Goal: Task Accomplishment & Management: Use online tool/utility

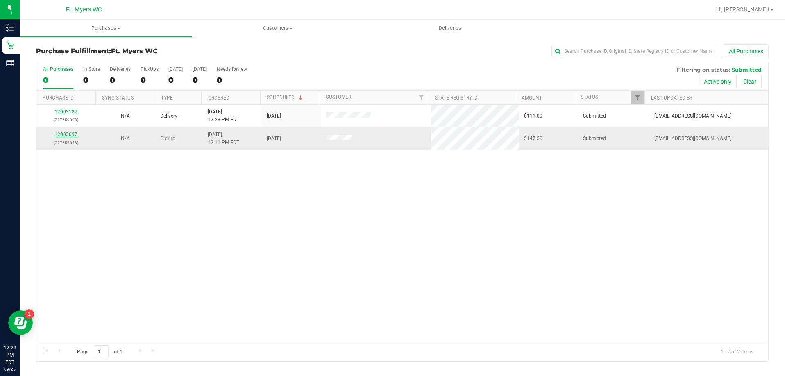
click at [68, 136] on link "12003097" at bounding box center [65, 134] width 23 height 6
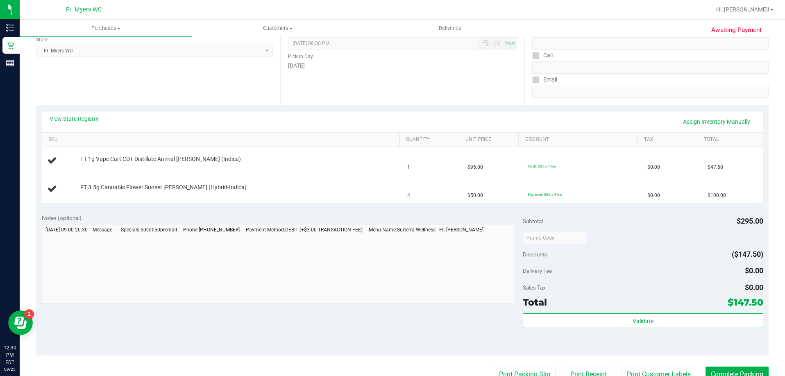
scroll to position [123, 0]
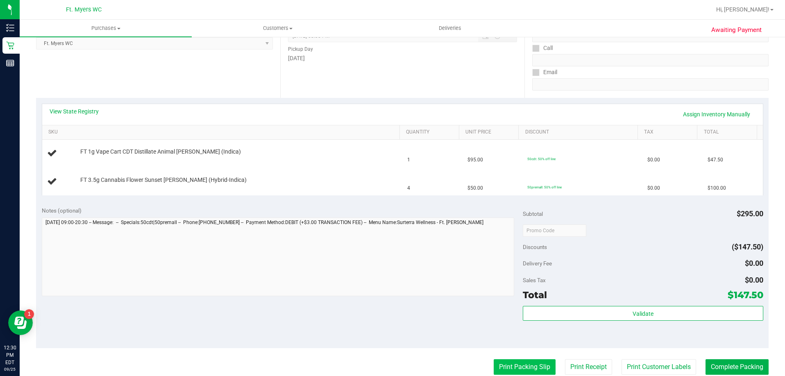
click at [524, 365] on button "Print Packing Slip" at bounding box center [525, 367] width 62 height 16
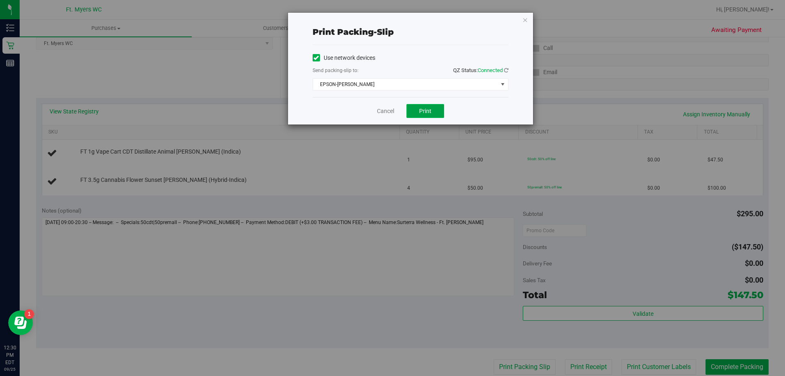
click at [419, 110] on span "Print" at bounding box center [425, 111] width 12 height 7
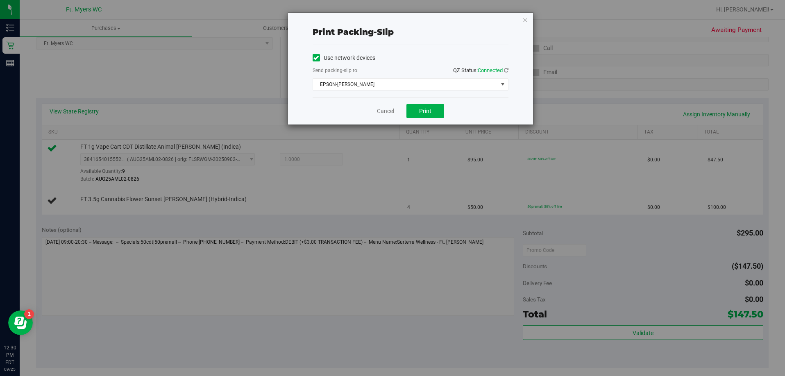
click at [386, 116] on div "Cancel Print" at bounding box center [411, 110] width 196 height 27
click at [389, 109] on link "Cancel" at bounding box center [385, 111] width 17 height 9
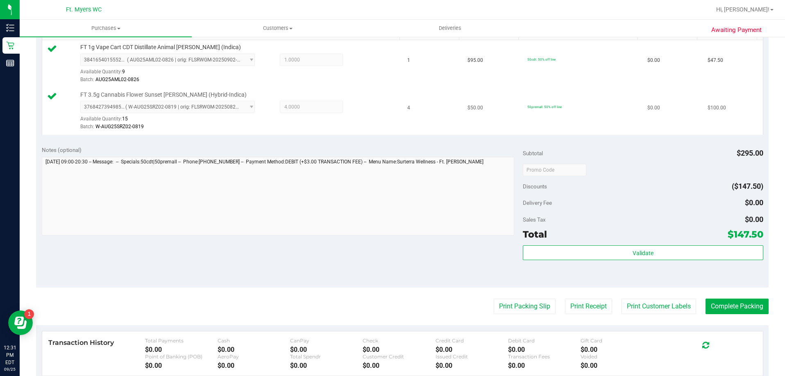
scroll to position [240, 0]
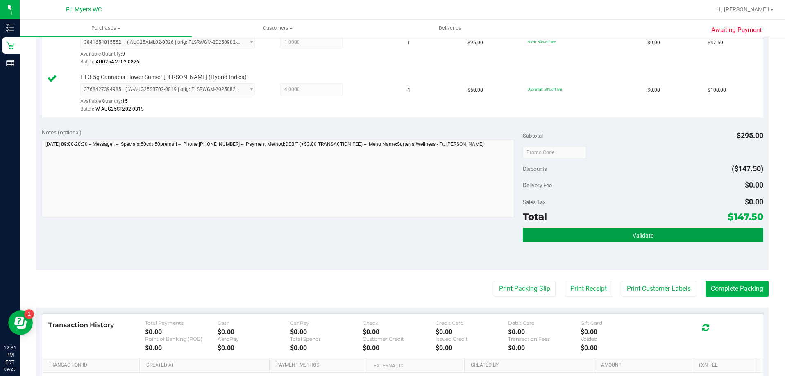
click at [612, 233] on button "Validate" at bounding box center [643, 235] width 240 height 15
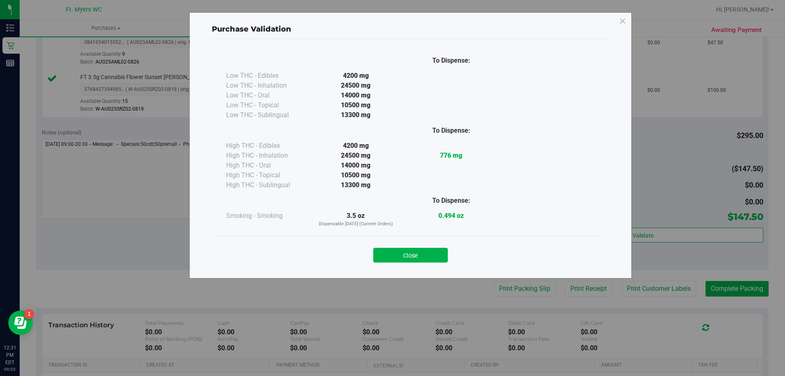
click at [402, 254] on button "Close" at bounding box center [410, 255] width 75 height 15
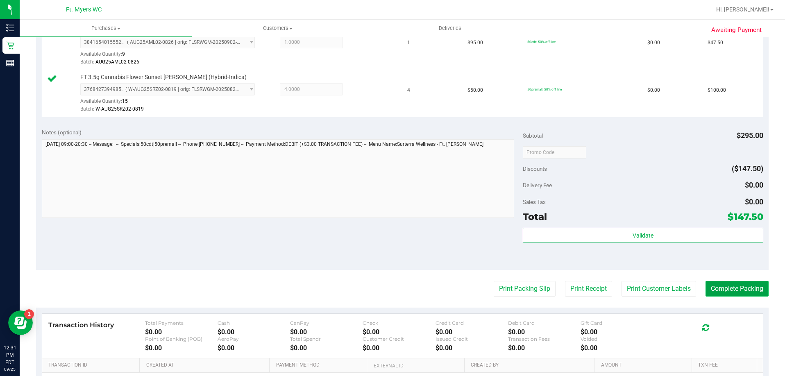
click at [733, 290] on button "Complete Packing" at bounding box center [736, 289] width 63 height 16
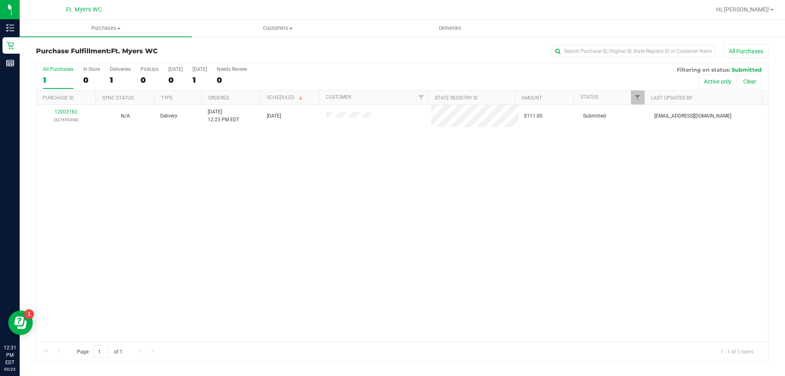
click at [469, 206] on div "12003182 (327659398) N/A Delivery [DATE] 12:23 PM EDT 9/26/2025 $111.00 Submitt…" at bounding box center [402, 223] width 732 height 237
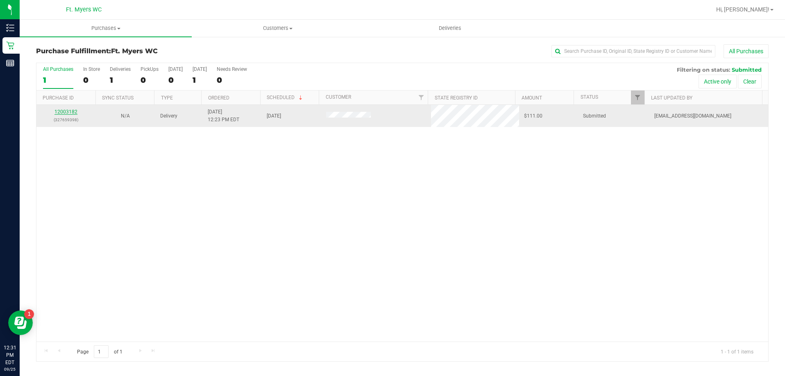
click at [66, 110] on link "12003182" at bounding box center [65, 112] width 23 height 6
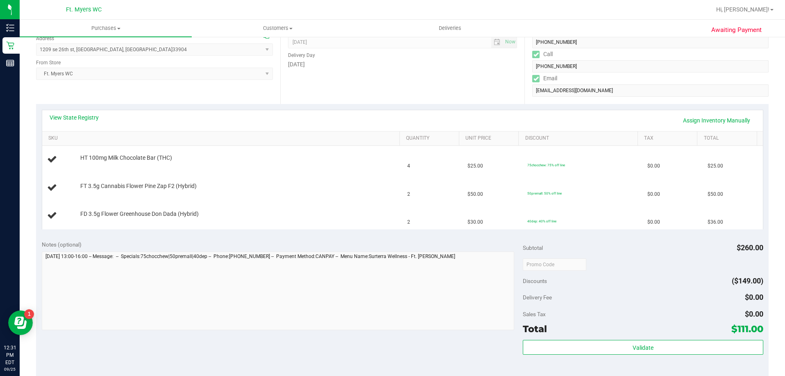
scroll to position [205, 0]
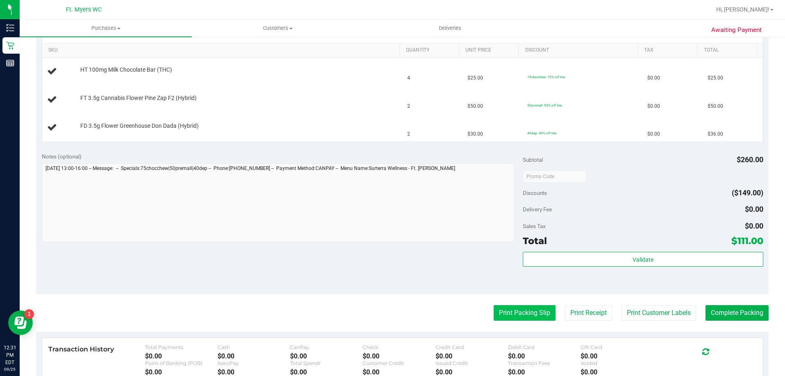
click at [507, 315] on button "Print Packing Slip" at bounding box center [525, 313] width 62 height 16
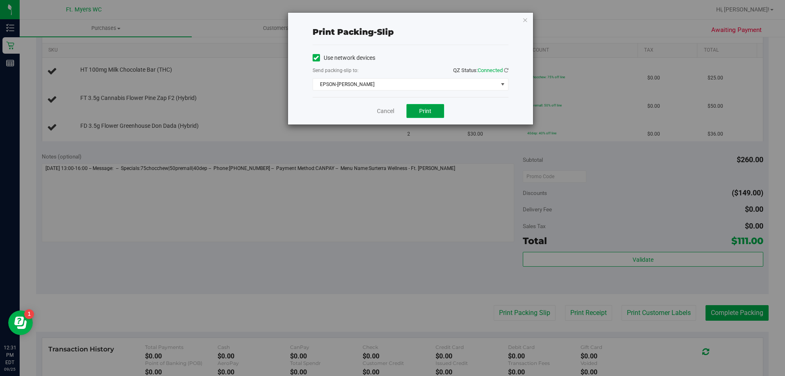
click at [424, 113] on span "Print" at bounding box center [425, 111] width 12 height 7
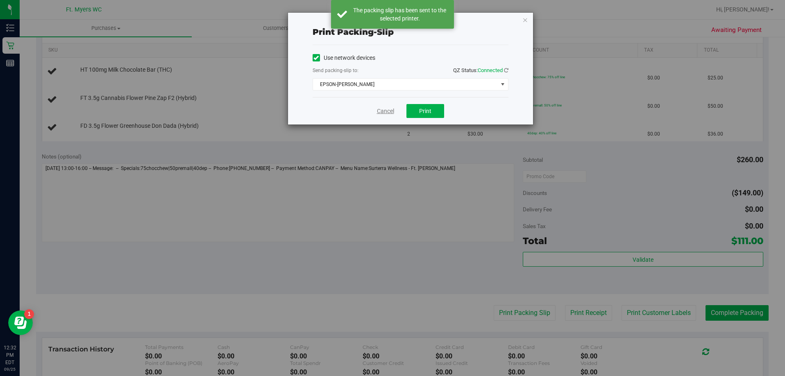
click at [387, 111] on link "Cancel" at bounding box center [385, 111] width 17 height 9
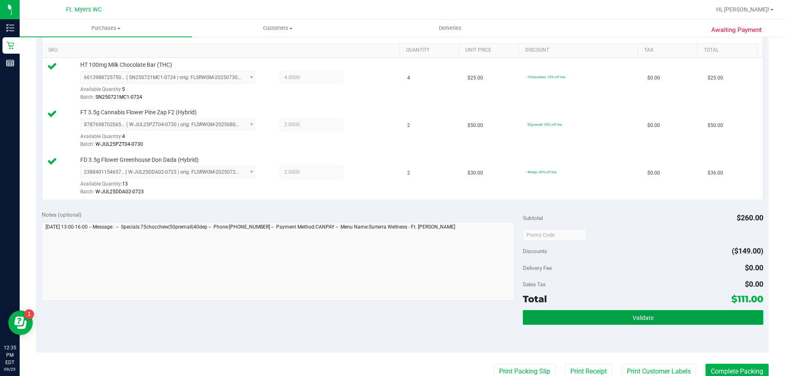
click at [610, 316] on button "Validate" at bounding box center [643, 317] width 240 height 15
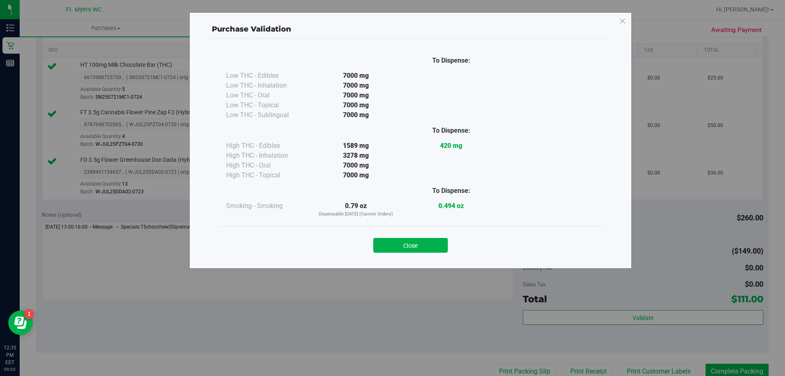
drag, startPoint x: 425, startPoint y: 240, endPoint x: 444, endPoint y: 242, distance: 19.4
click at [426, 241] on button "Close" at bounding box center [410, 245] width 75 height 15
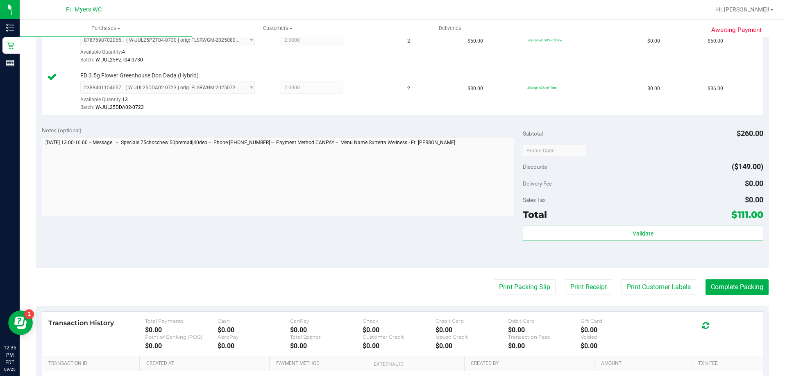
scroll to position [369, 0]
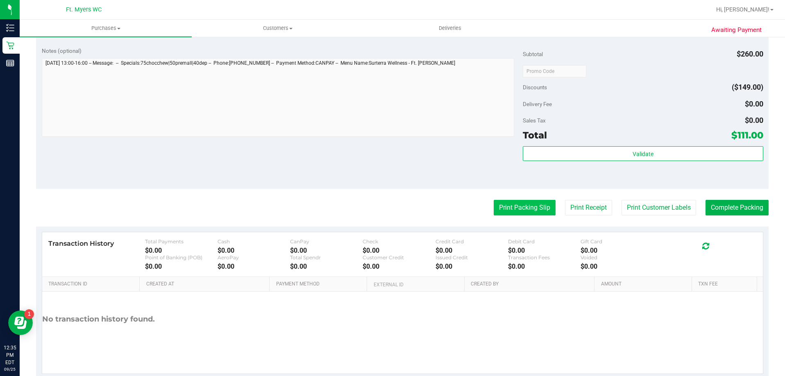
click at [511, 208] on button "Print Packing Slip" at bounding box center [525, 208] width 62 height 16
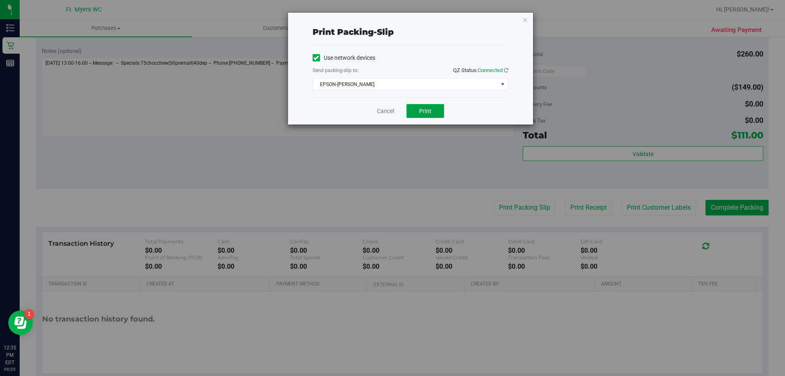
click at [435, 110] on button "Print" at bounding box center [425, 111] width 38 height 14
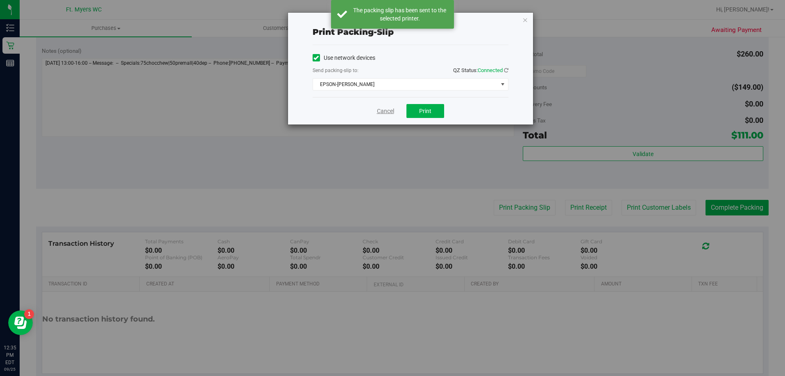
click at [388, 113] on link "Cancel" at bounding box center [385, 111] width 17 height 9
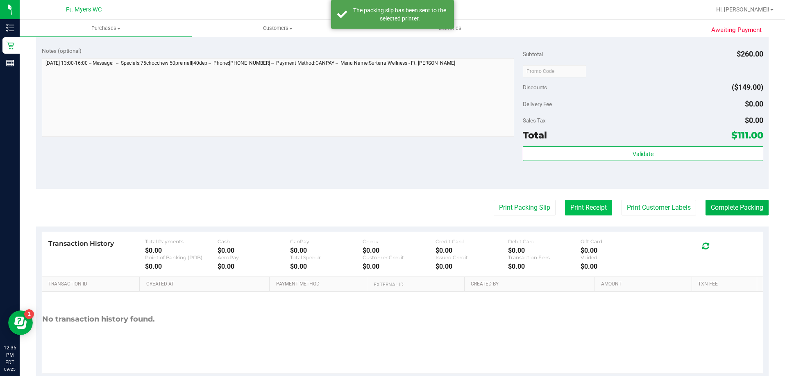
click at [580, 208] on button "Print Receipt" at bounding box center [588, 208] width 47 height 16
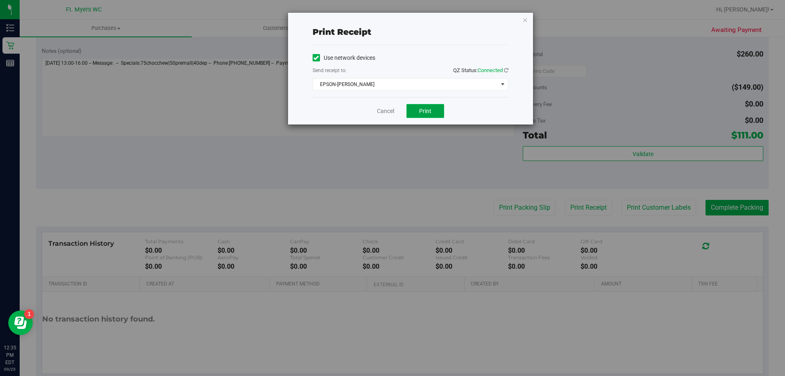
click at [428, 113] on span "Print" at bounding box center [425, 111] width 12 height 7
click at [435, 109] on button "Print" at bounding box center [425, 111] width 38 height 14
click at [385, 107] on link "Cancel" at bounding box center [385, 111] width 17 height 9
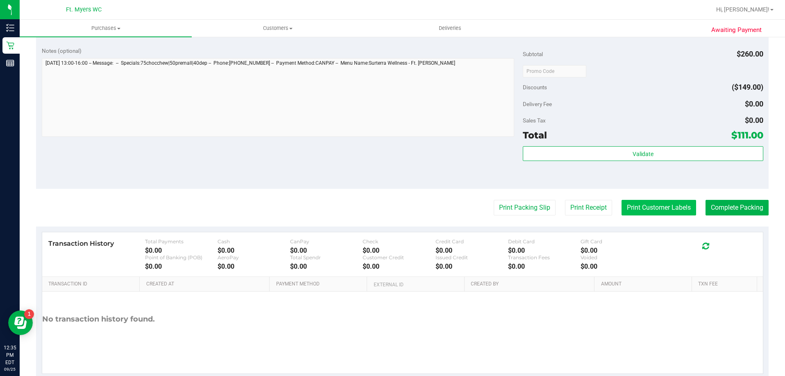
click at [658, 208] on button "Print Customer Labels" at bounding box center [658, 208] width 75 height 16
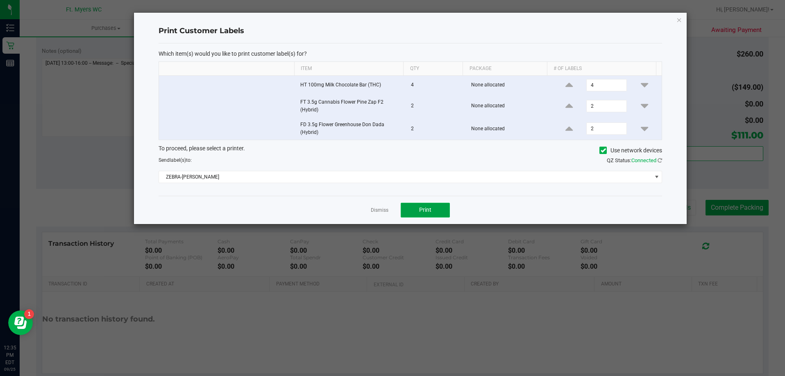
click at [441, 211] on button "Print" at bounding box center [425, 210] width 49 height 15
click at [420, 206] on button "Print" at bounding box center [425, 210] width 49 height 15
click at [385, 209] on link "Dismiss" at bounding box center [380, 210] width 18 height 7
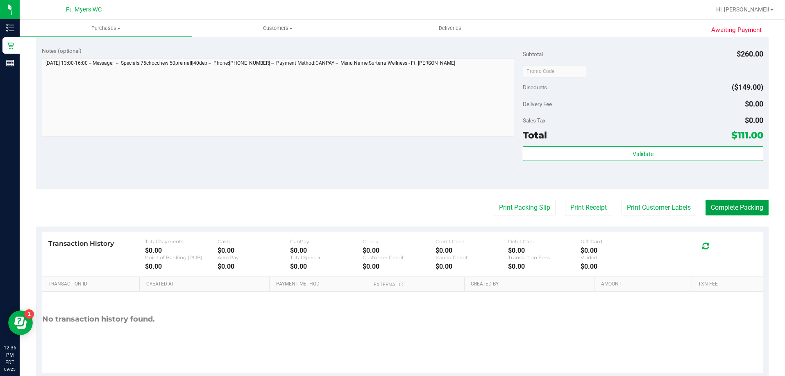
click at [741, 205] on button "Complete Packing" at bounding box center [736, 208] width 63 height 16
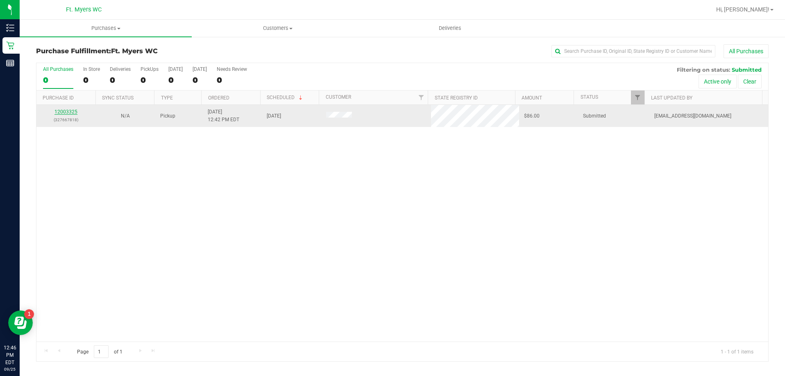
click at [72, 112] on link "12003325" at bounding box center [65, 112] width 23 height 6
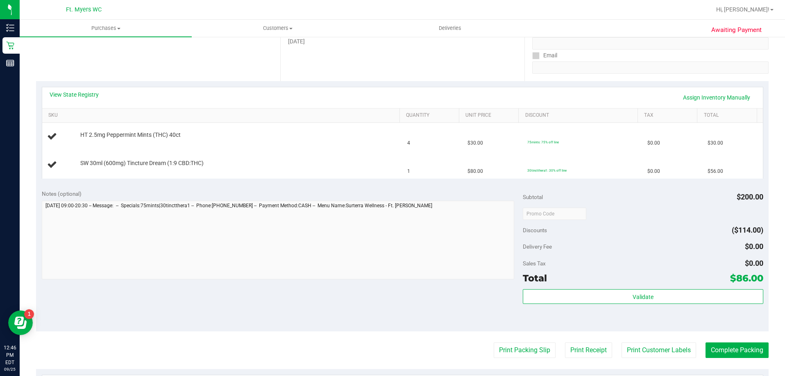
scroll to position [164, 0]
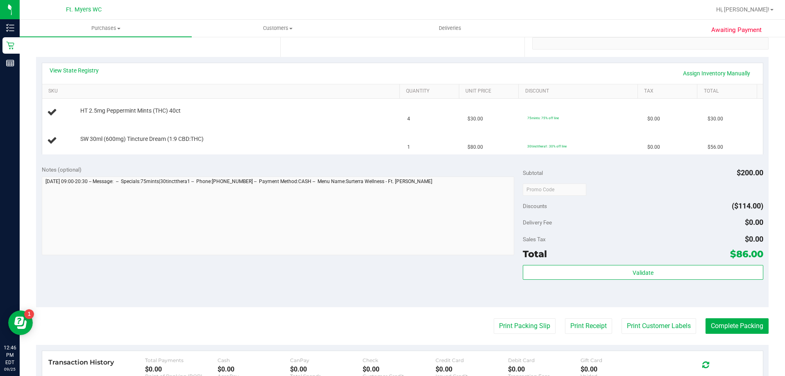
click at [512, 316] on purchase-details "Back Edit Purchase Cancel Purchase View Profile # 12003325 BioTrack ID: - Submi…" at bounding box center [402, 189] width 732 height 618
click at [517, 327] on button "Print Packing Slip" at bounding box center [525, 326] width 62 height 16
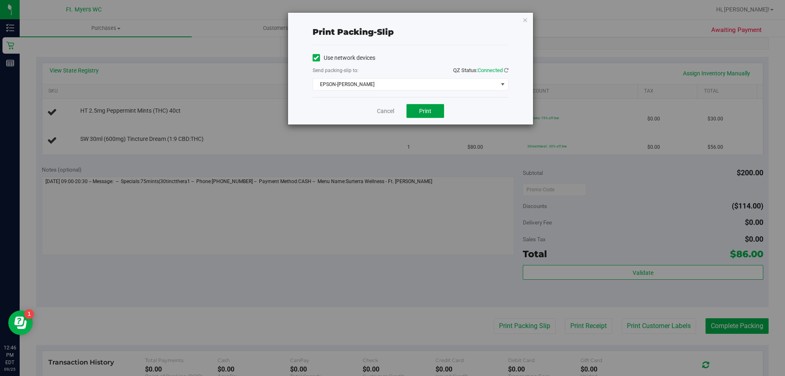
click at [430, 111] on span "Print" at bounding box center [425, 111] width 12 height 7
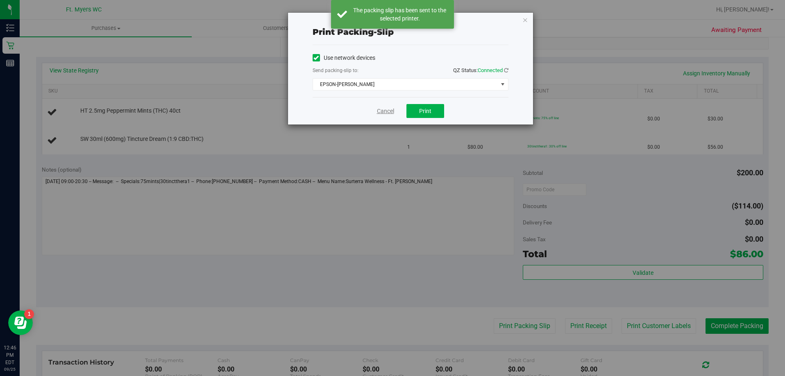
click at [386, 111] on link "Cancel" at bounding box center [385, 111] width 17 height 9
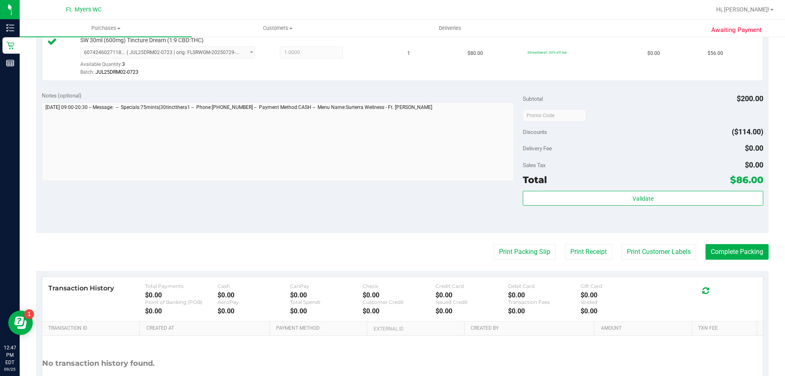
scroll to position [287, 0]
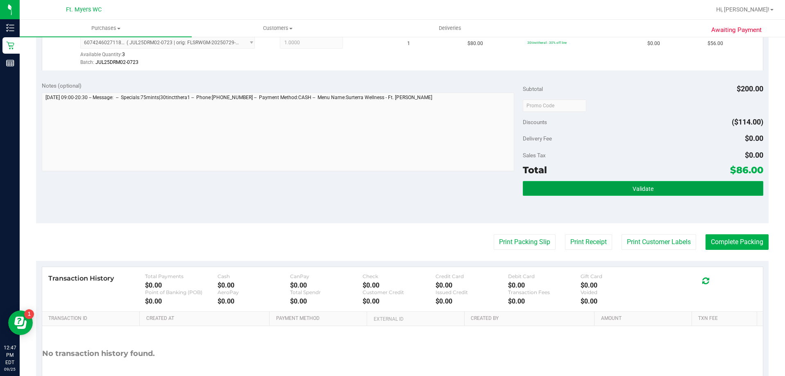
click at [578, 186] on button "Validate" at bounding box center [643, 188] width 240 height 15
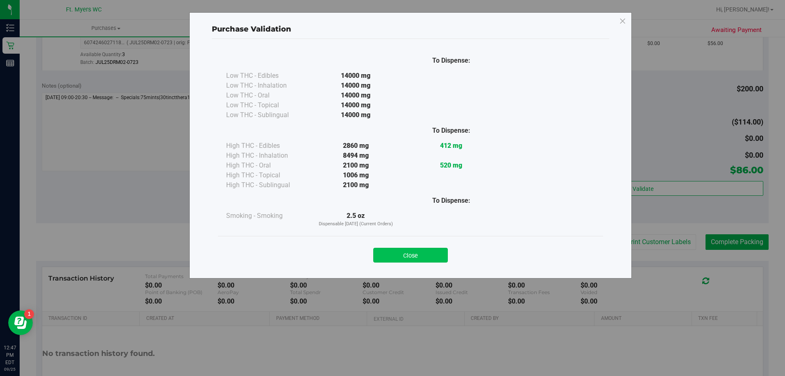
click at [404, 260] on button "Close" at bounding box center [410, 255] width 75 height 15
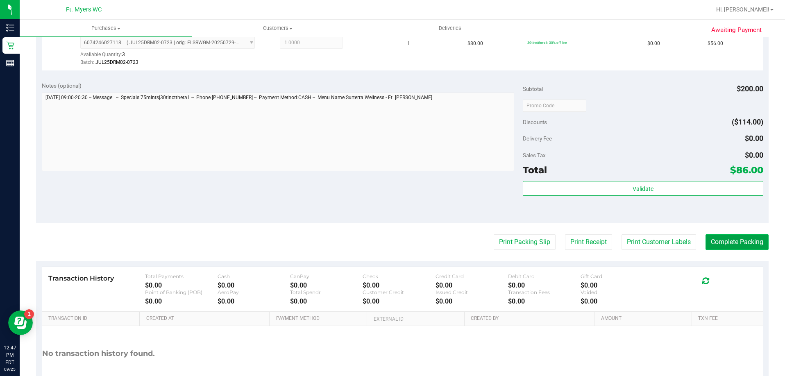
click at [729, 235] on button "Complete Packing" at bounding box center [736, 242] width 63 height 16
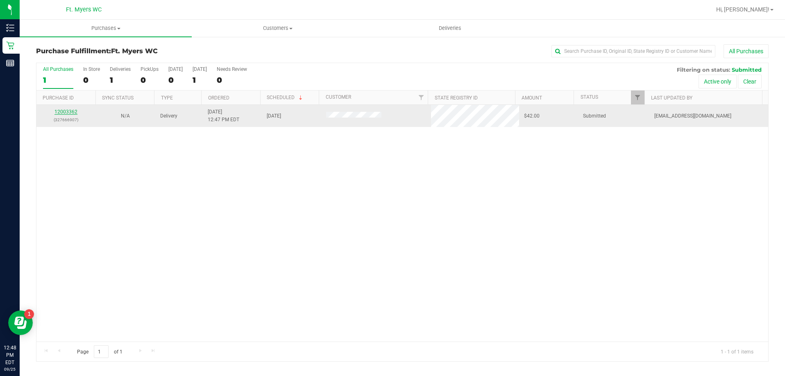
click at [68, 113] on link "12003362" at bounding box center [65, 112] width 23 height 6
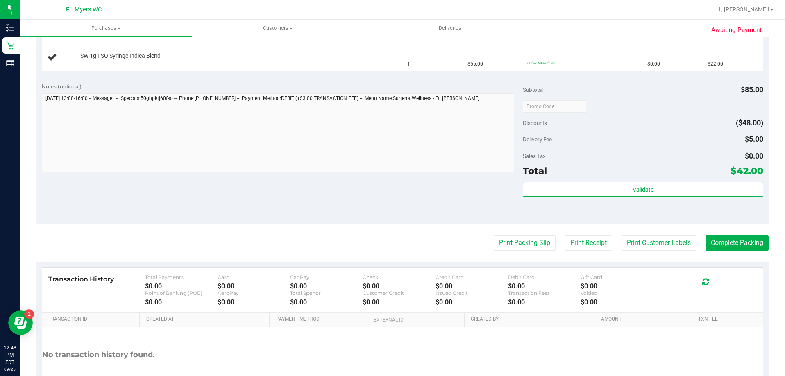
scroll to position [287, 0]
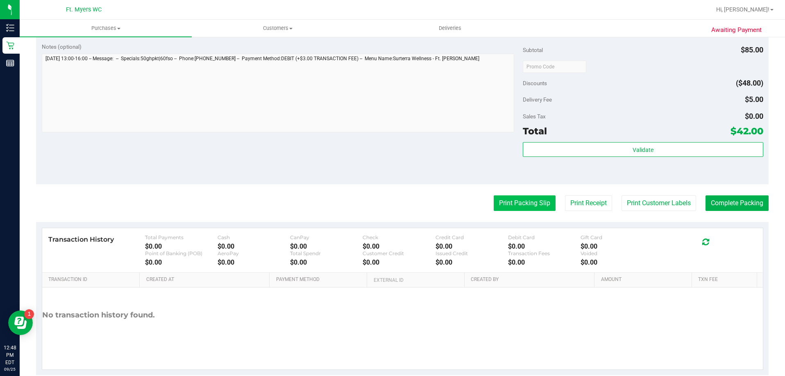
click at [503, 200] on button "Print Packing Slip" at bounding box center [525, 203] width 62 height 16
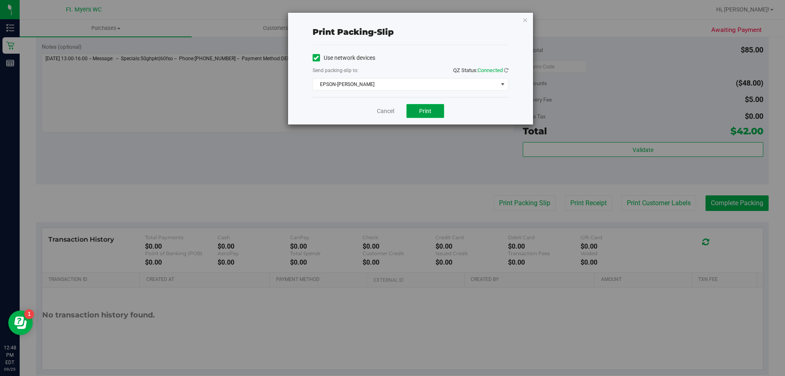
click at [427, 111] on span "Print" at bounding box center [425, 111] width 12 height 7
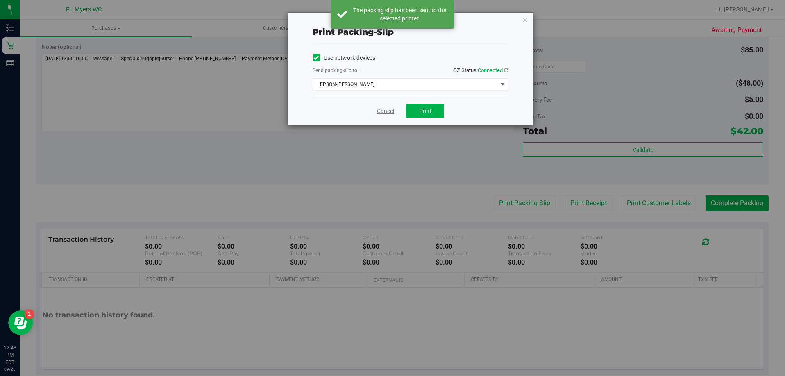
click at [385, 112] on link "Cancel" at bounding box center [385, 111] width 17 height 9
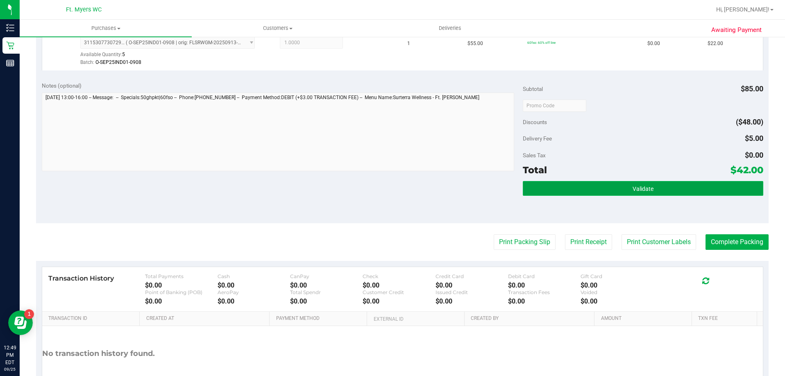
click at [581, 182] on button "Validate" at bounding box center [643, 188] width 240 height 15
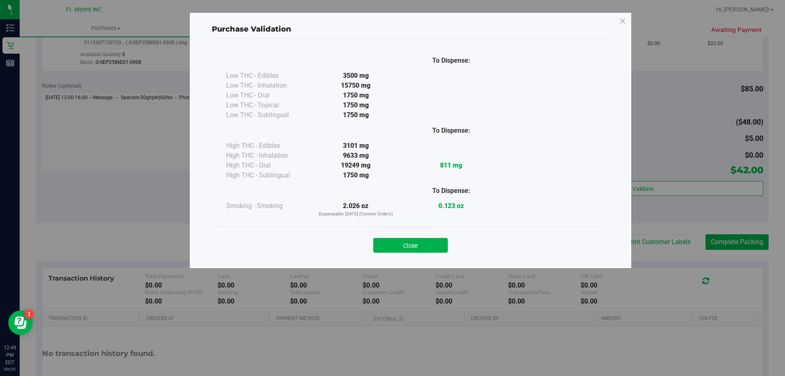
click at [414, 237] on div "Close" at bounding box center [410, 243] width 373 height 20
click at [416, 243] on button "Close" at bounding box center [410, 245] width 75 height 15
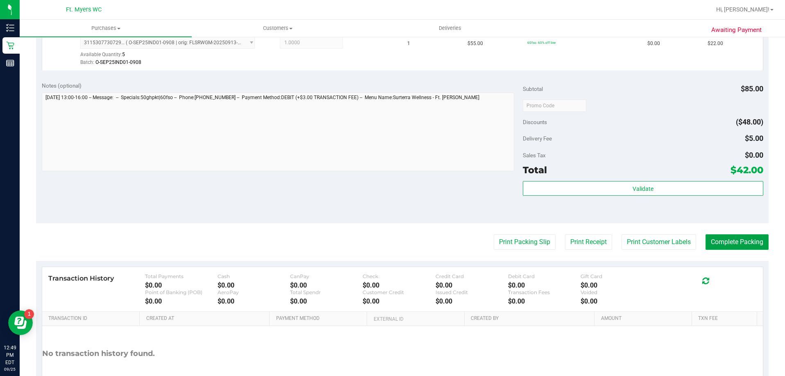
click at [717, 240] on button "Complete Packing" at bounding box center [736, 242] width 63 height 16
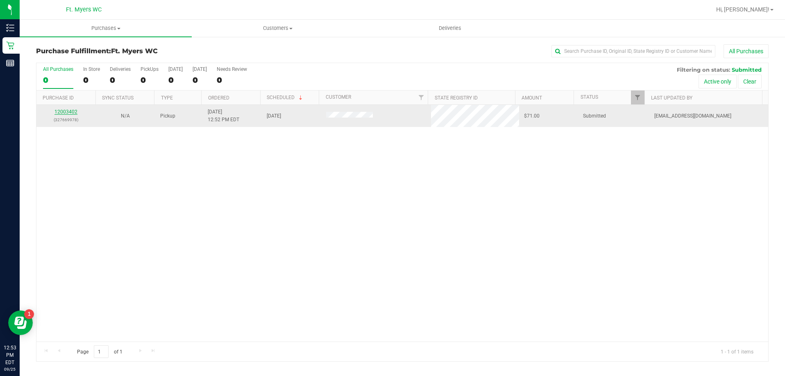
click at [66, 113] on link "12003402" at bounding box center [65, 112] width 23 height 6
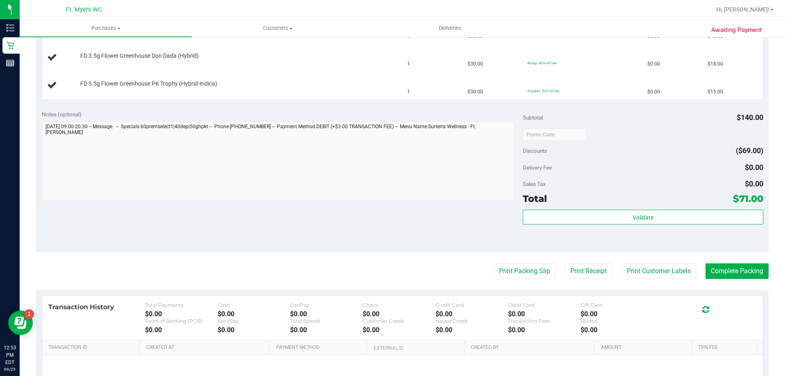
scroll to position [287, 0]
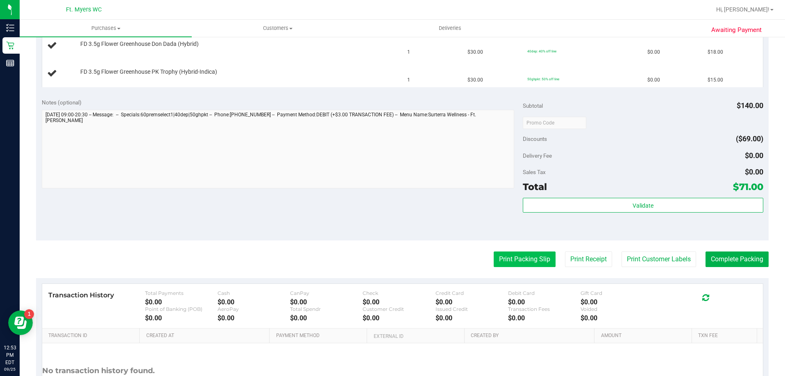
click at [518, 263] on button "Print Packing Slip" at bounding box center [525, 259] width 62 height 16
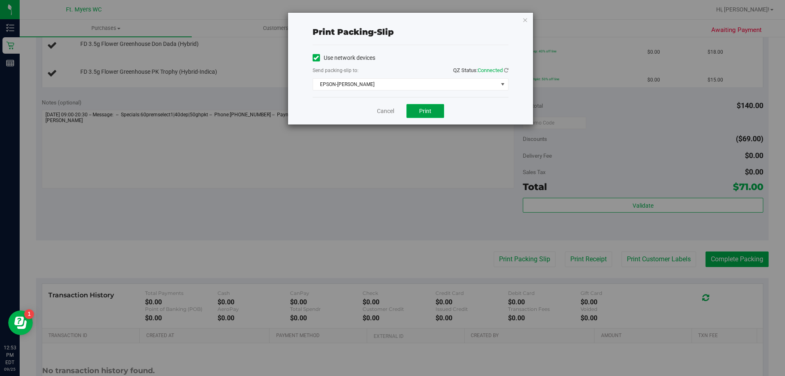
click at [423, 113] on span "Print" at bounding box center [425, 111] width 12 height 7
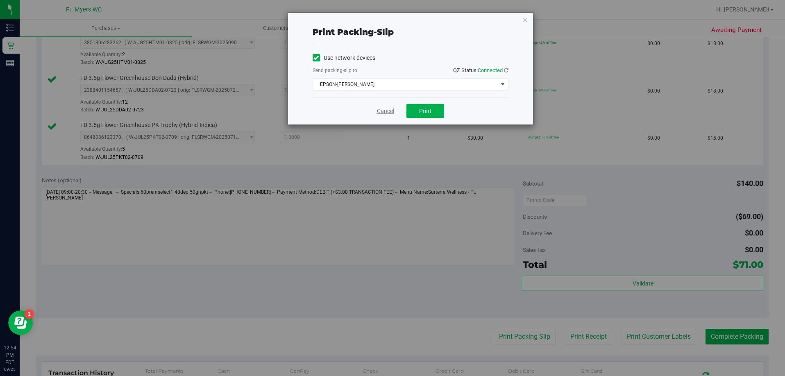
click at [384, 115] on link "Cancel" at bounding box center [385, 111] width 17 height 9
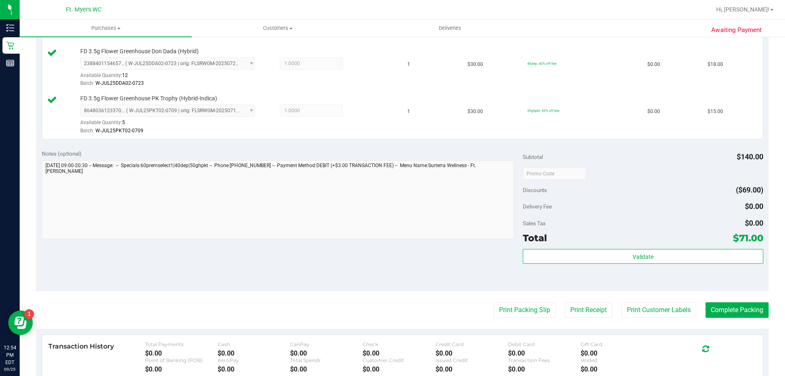
scroll to position [328, 0]
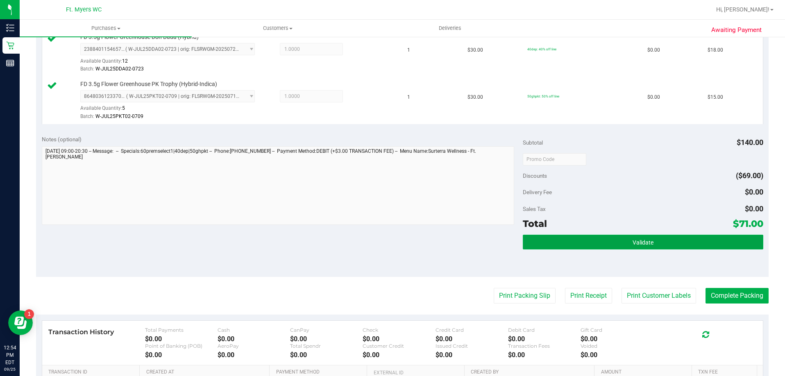
click at [570, 238] on button "Validate" at bounding box center [643, 242] width 240 height 15
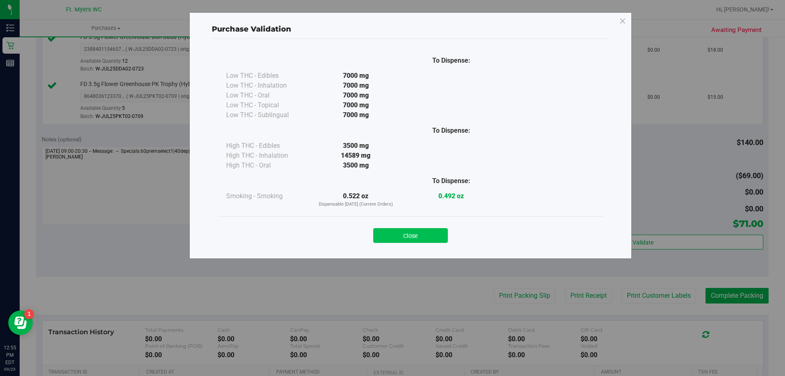
click at [429, 236] on button "Close" at bounding box center [410, 235] width 75 height 15
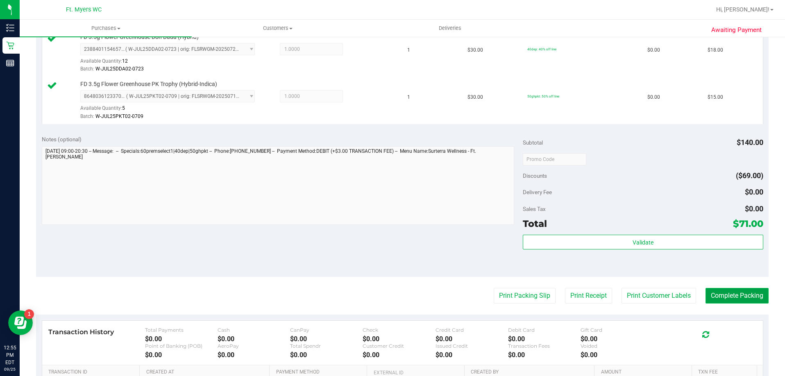
click at [730, 294] on button "Complete Packing" at bounding box center [736, 296] width 63 height 16
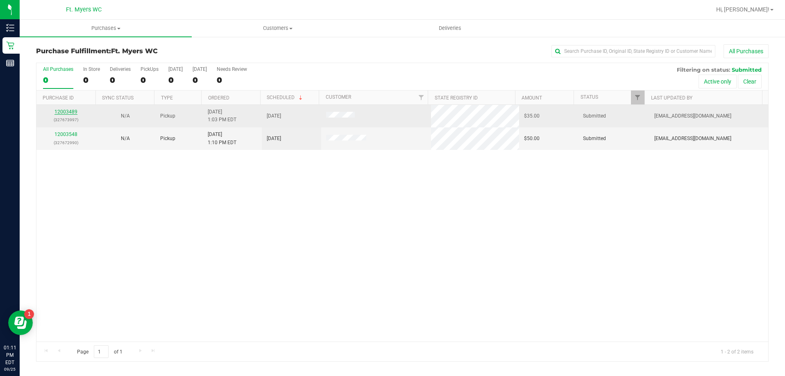
click at [70, 110] on link "12003489" at bounding box center [65, 112] width 23 height 6
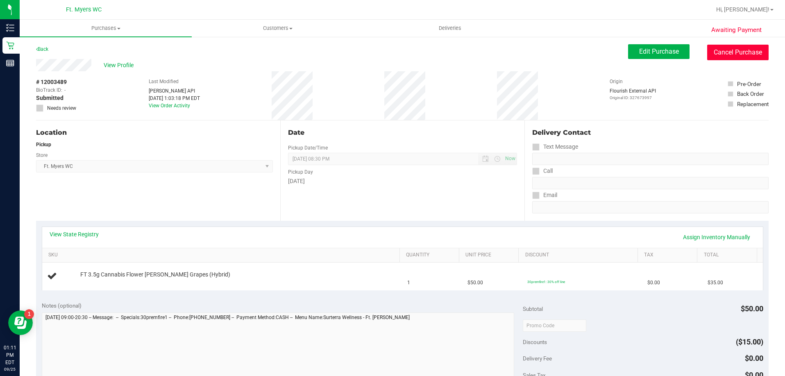
click at [726, 54] on button "Cancel Purchase" at bounding box center [737, 53] width 61 height 16
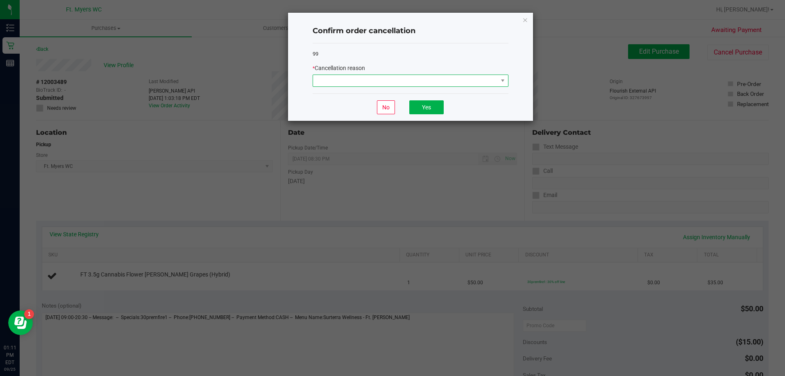
click at [367, 75] on span at bounding box center [405, 80] width 185 height 11
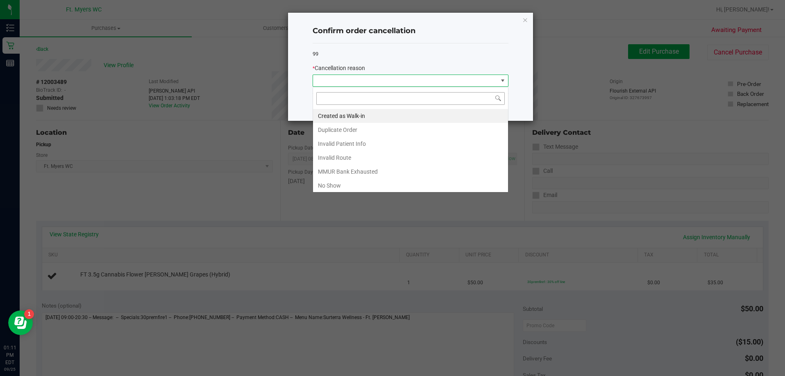
scroll to position [12, 196]
click at [342, 128] on li "Duplicate Order" at bounding box center [410, 130] width 195 height 14
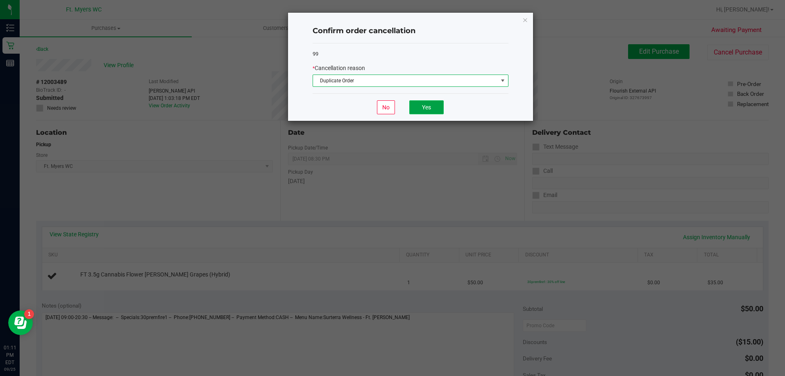
click at [431, 102] on button "Yes" at bounding box center [426, 107] width 34 height 14
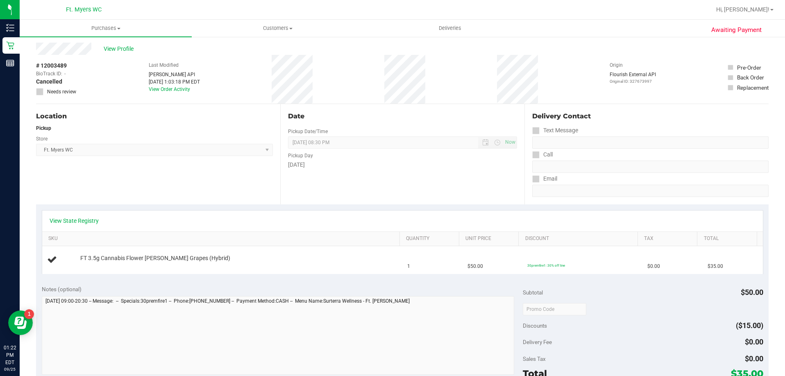
scroll to position [0, 0]
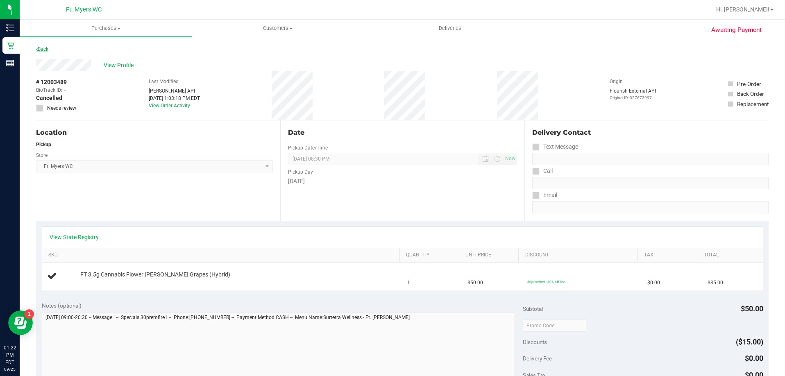
click at [45, 48] on link "Back" at bounding box center [42, 49] width 12 height 6
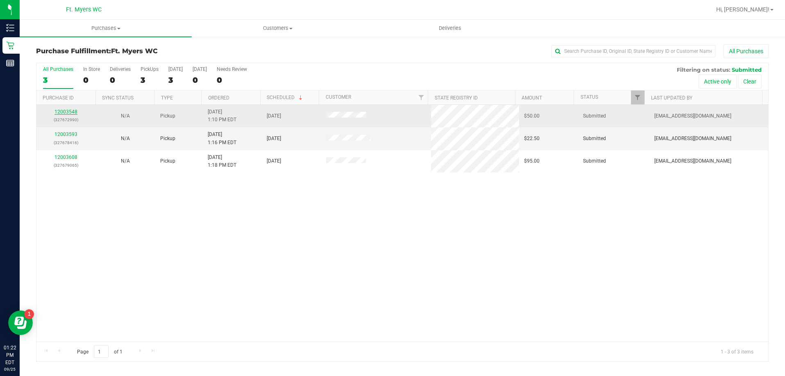
click at [68, 112] on link "12003548" at bounding box center [65, 112] width 23 height 6
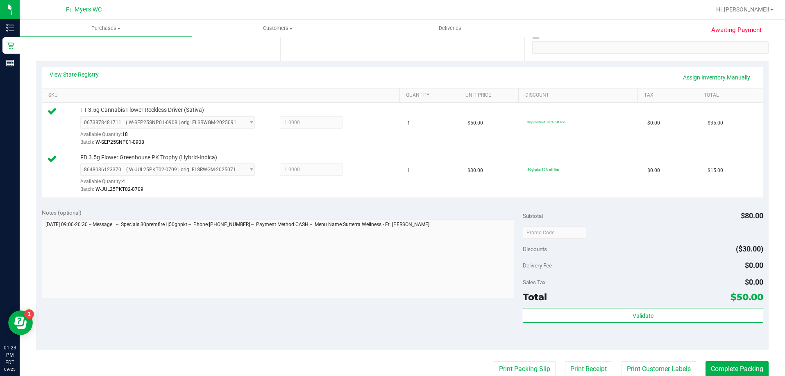
scroll to position [246, 0]
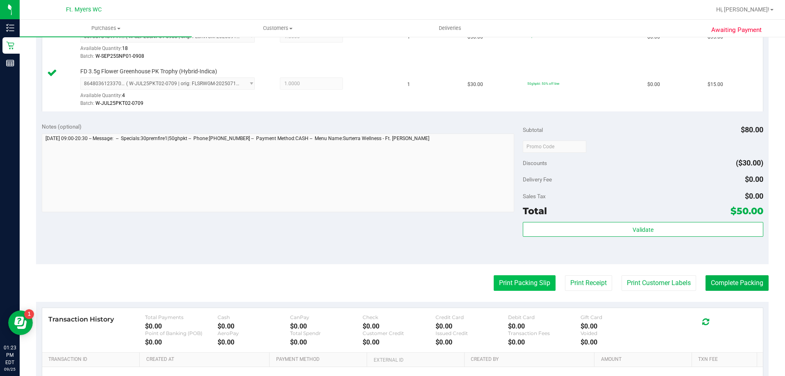
click at [529, 284] on button "Print Packing Slip" at bounding box center [525, 283] width 62 height 16
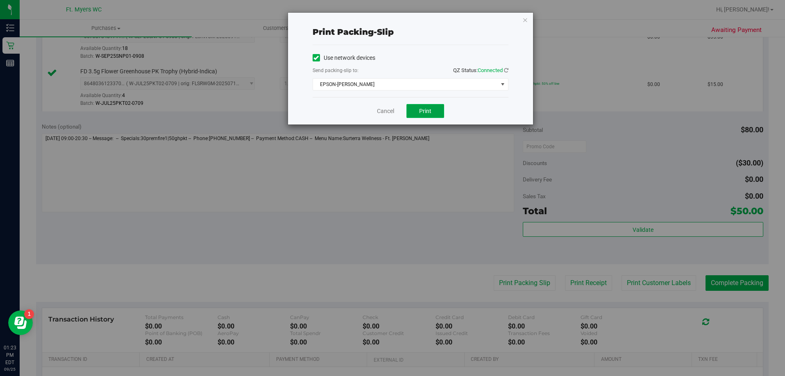
click at [426, 110] on span "Print" at bounding box center [425, 111] width 12 height 7
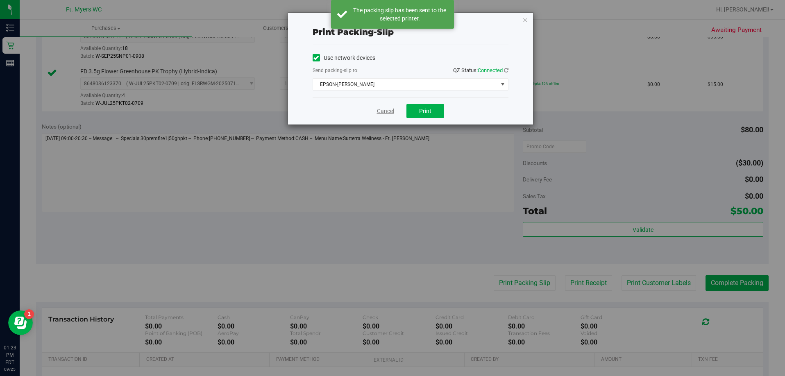
click at [382, 112] on link "Cancel" at bounding box center [385, 111] width 17 height 9
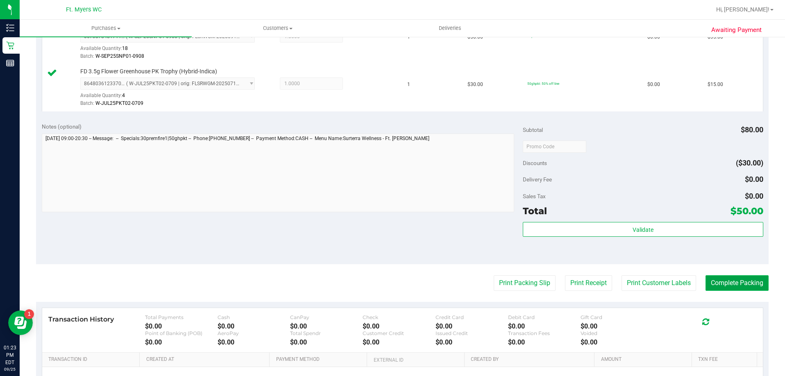
click at [723, 279] on button "Complete Packing" at bounding box center [736, 283] width 63 height 16
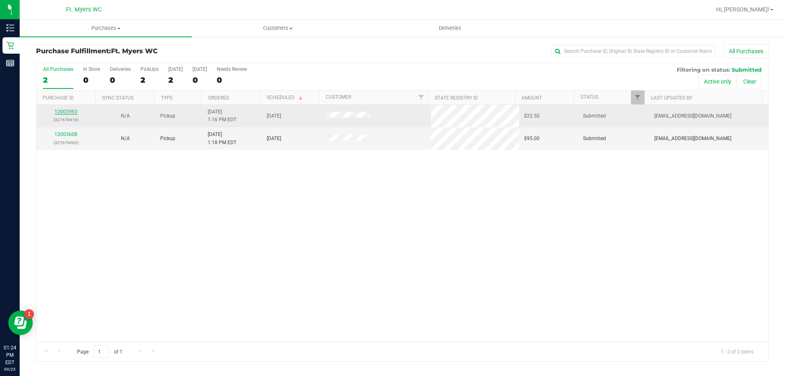
click at [63, 110] on link "12003593" at bounding box center [65, 112] width 23 height 6
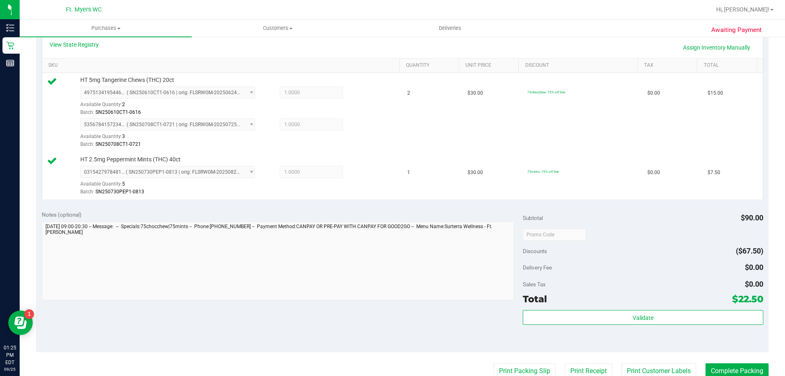
scroll to position [205, 0]
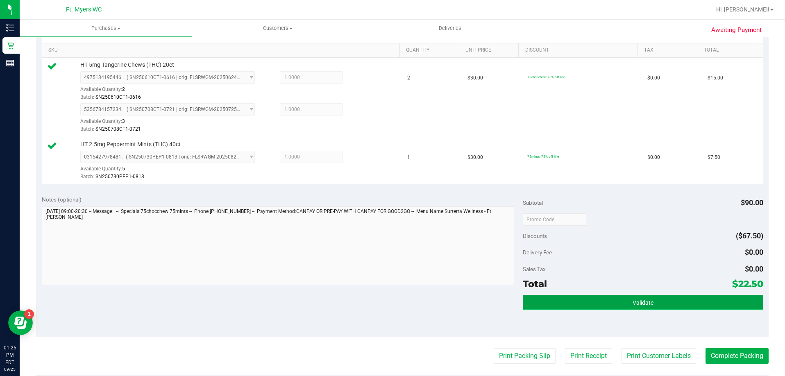
click at [585, 299] on button "Validate" at bounding box center [643, 302] width 240 height 15
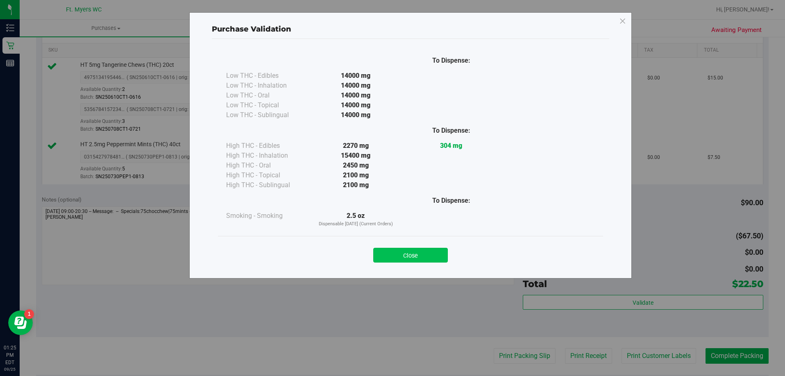
click at [406, 256] on button "Close" at bounding box center [410, 255] width 75 height 15
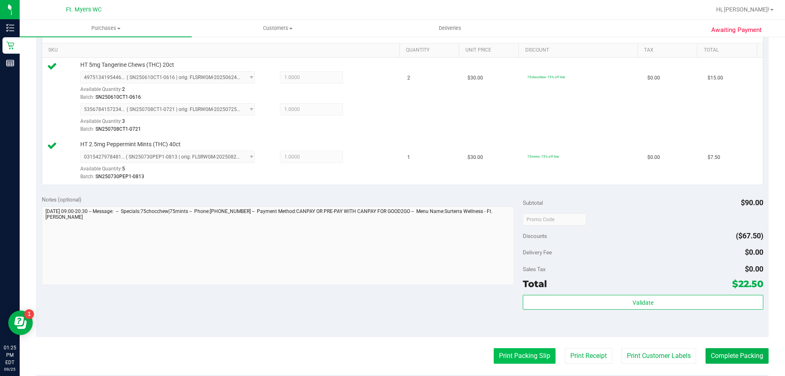
click at [519, 357] on button "Print Packing Slip" at bounding box center [525, 356] width 62 height 16
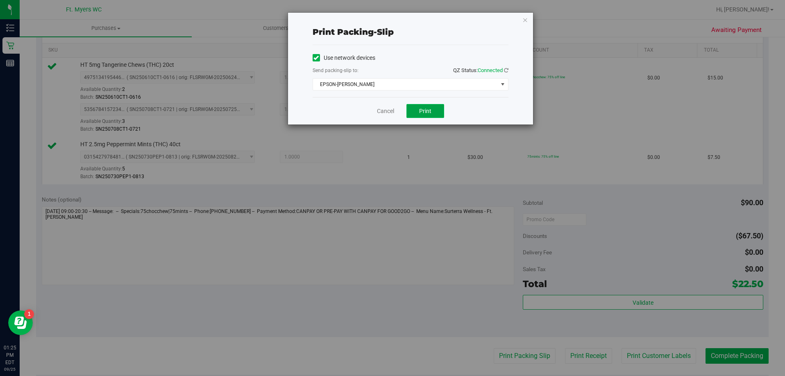
click at [429, 111] on span "Print" at bounding box center [425, 111] width 12 height 7
click at [432, 114] on button "Print" at bounding box center [425, 111] width 38 height 14
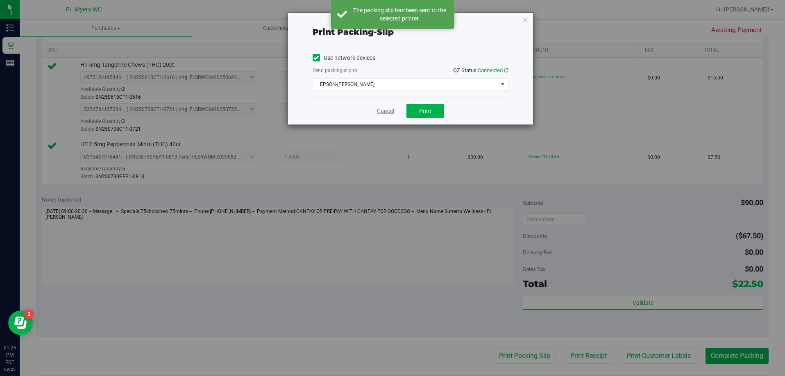
click at [381, 109] on link "Cancel" at bounding box center [385, 111] width 17 height 9
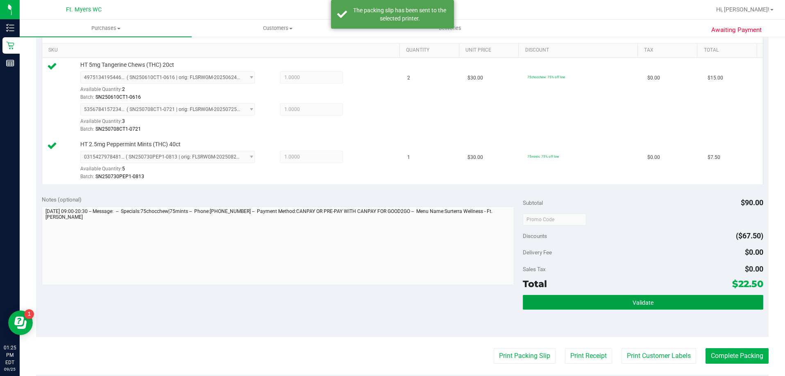
click at [625, 299] on button "Validate" at bounding box center [643, 302] width 240 height 15
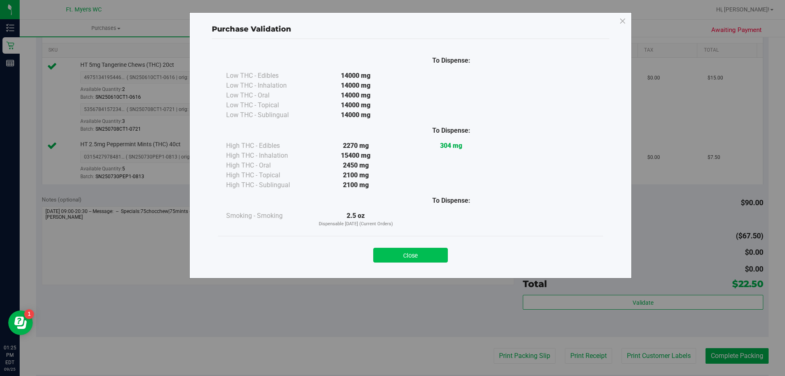
click at [422, 254] on button "Close" at bounding box center [410, 255] width 75 height 15
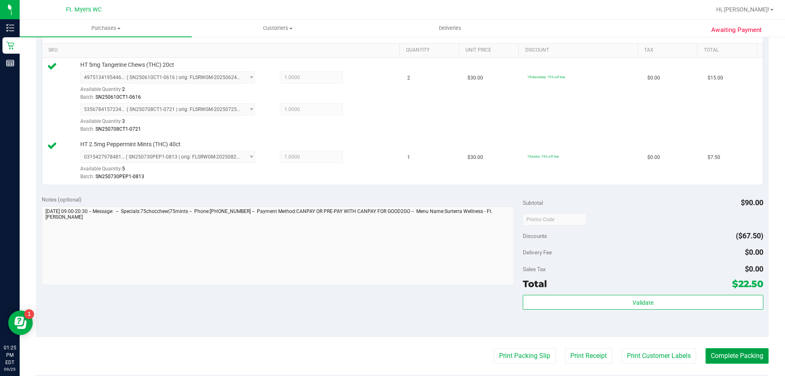
click at [737, 355] on button "Complete Packing" at bounding box center [736, 356] width 63 height 16
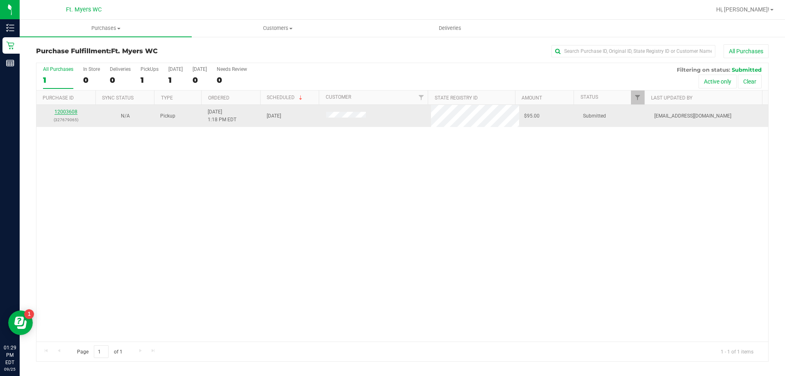
click at [67, 112] on link "12003608" at bounding box center [65, 112] width 23 height 6
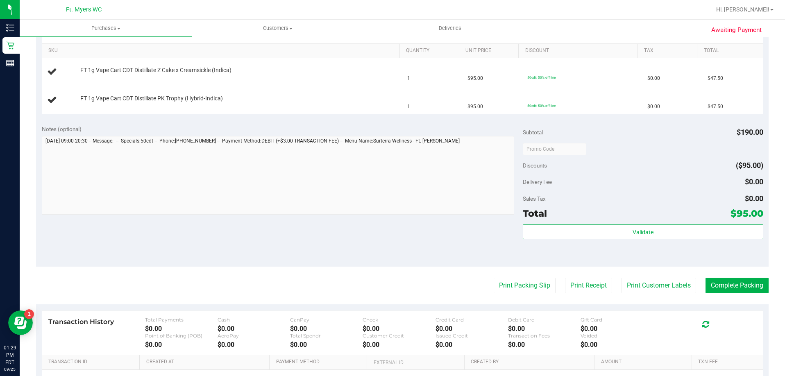
scroll to position [205, 0]
click at [517, 289] on button "Print Packing Slip" at bounding box center [525, 285] width 62 height 16
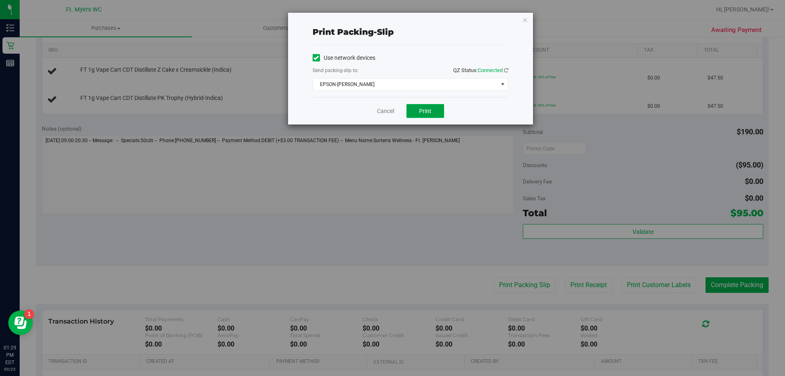
click at [430, 109] on span "Print" at bounding box center [425, 111] width 12 height 7
click at [388, 108] on link "Cancel" at bounding box center [385, 111] width 17 height 9
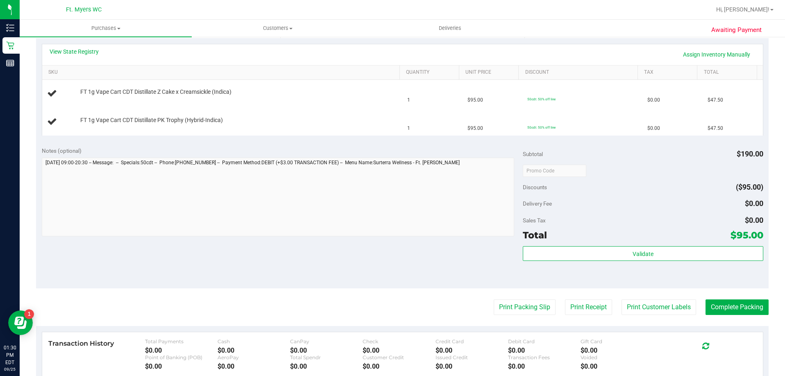
scroll to position [164, 0]
